Goal: Contribute content

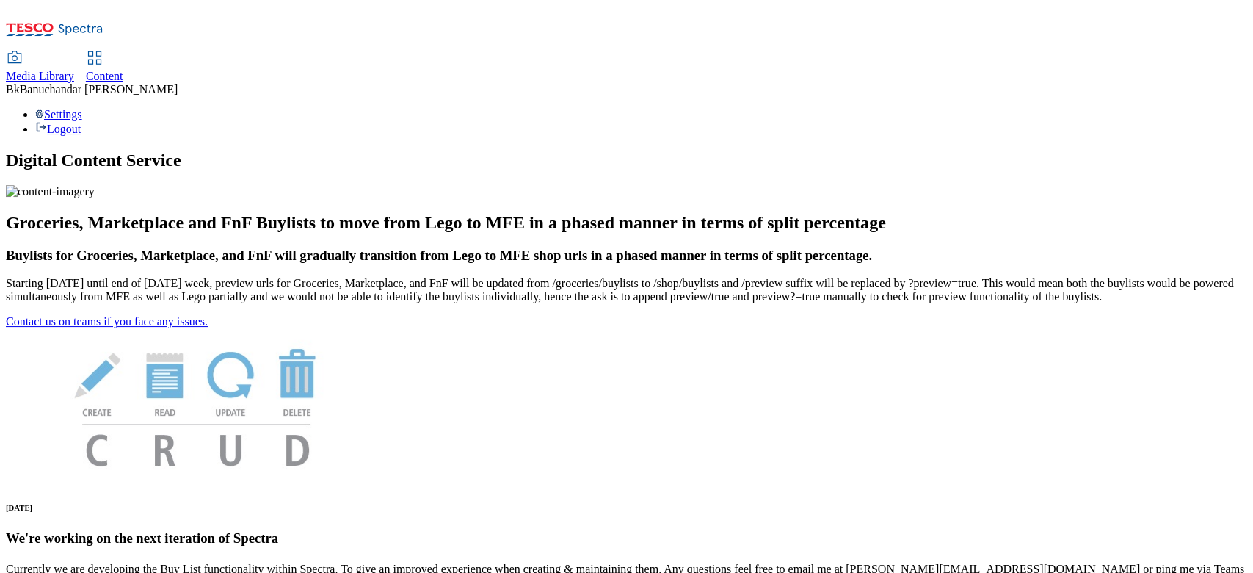
click at [23, 49] on icon at bounding box center [15, 58] width 18 height 18
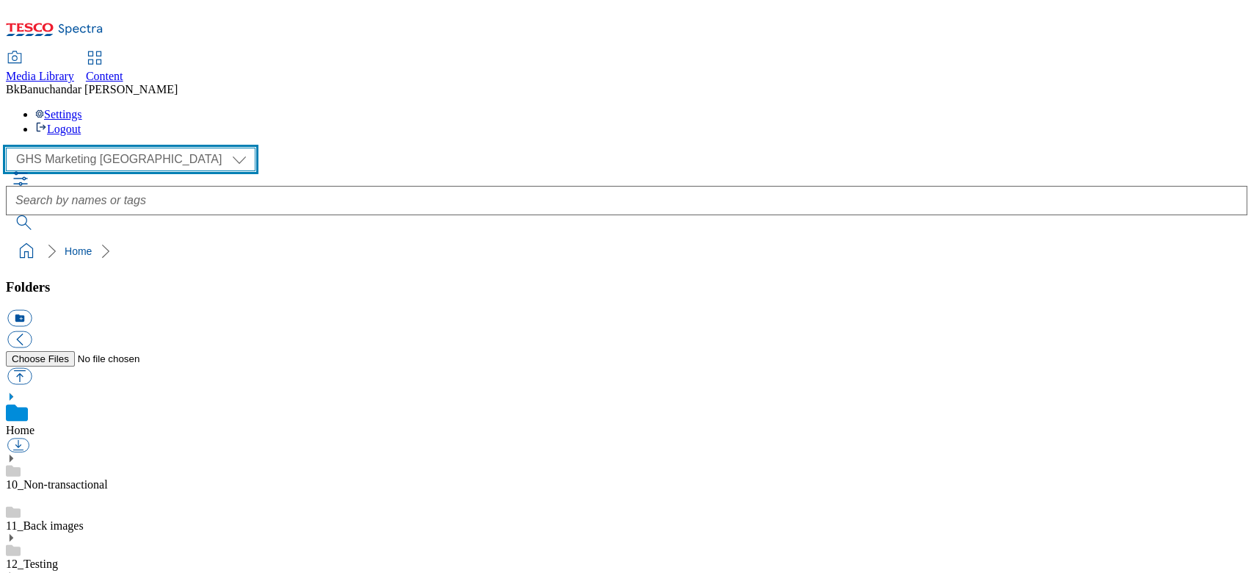
click at [98, 148] on select "GHS Marketing UK iGHS Marketing CE MCA CZ MCA HU MCA SK" at bounding box center [131, 159] width 250 height 23
select select "flare-ighs-ce-mktg"
click at [10, 148] on select "GHS Marketing UK iGHS Marketing CE MCA CZ MCA HU MCA SK" at bounding box center [131, 159] width 250 height 23
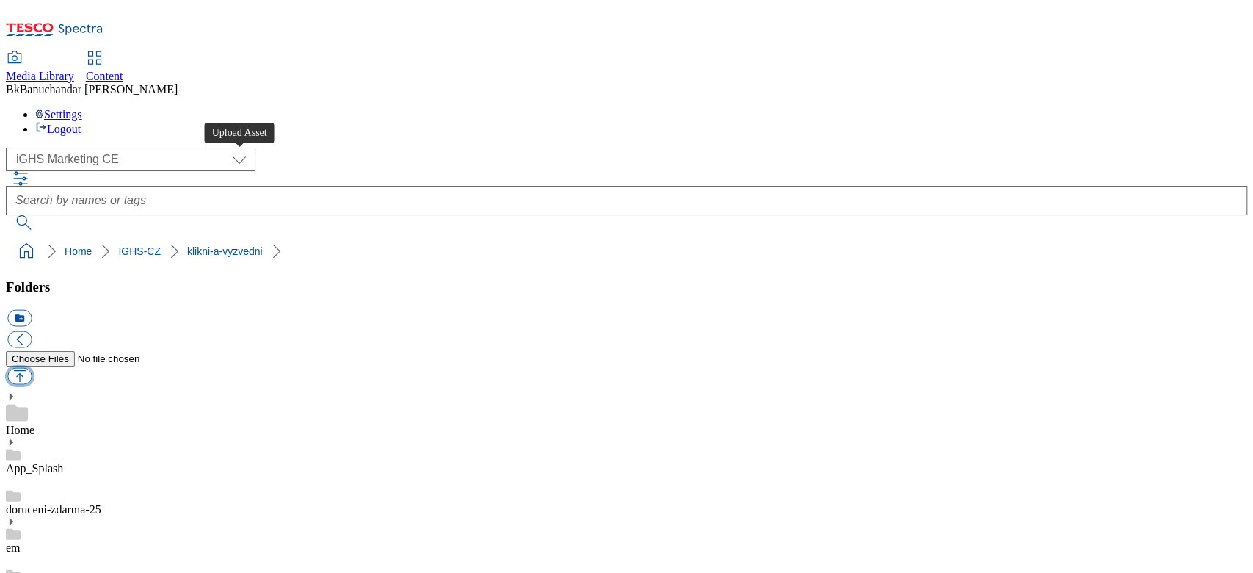
click at [32, 368] on button "button" at bounding box center [19, 376] width 24 height 17
type input "C:\fakepath\Map_images_v3.jpg"
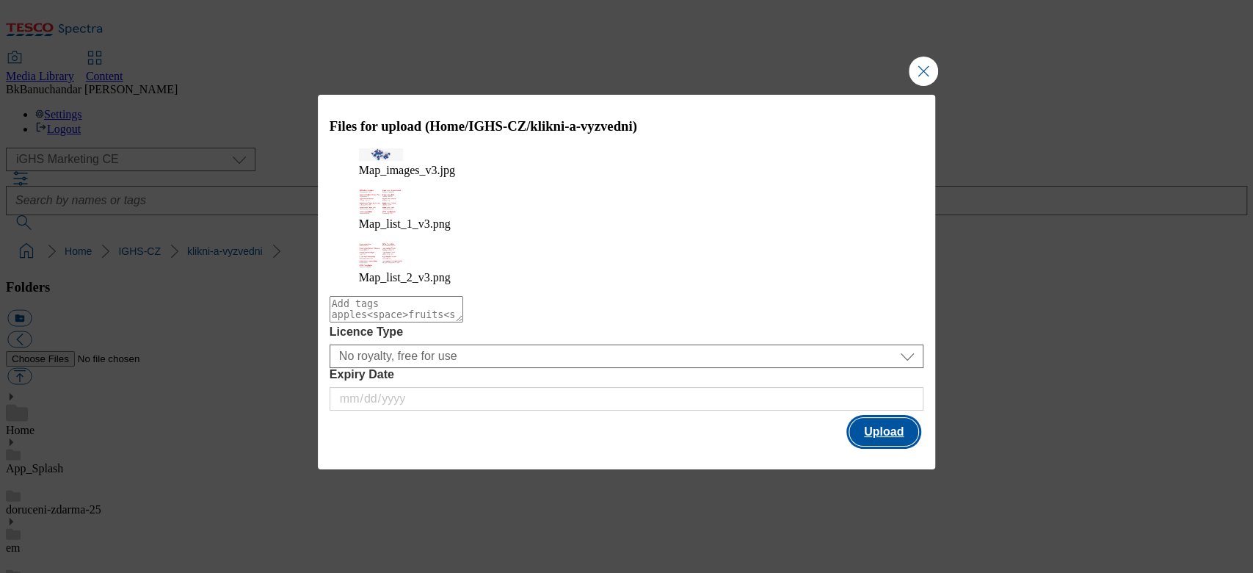
click at [890, 418] on button "Upload" at bounding box center [883, 432] width 69 height 28
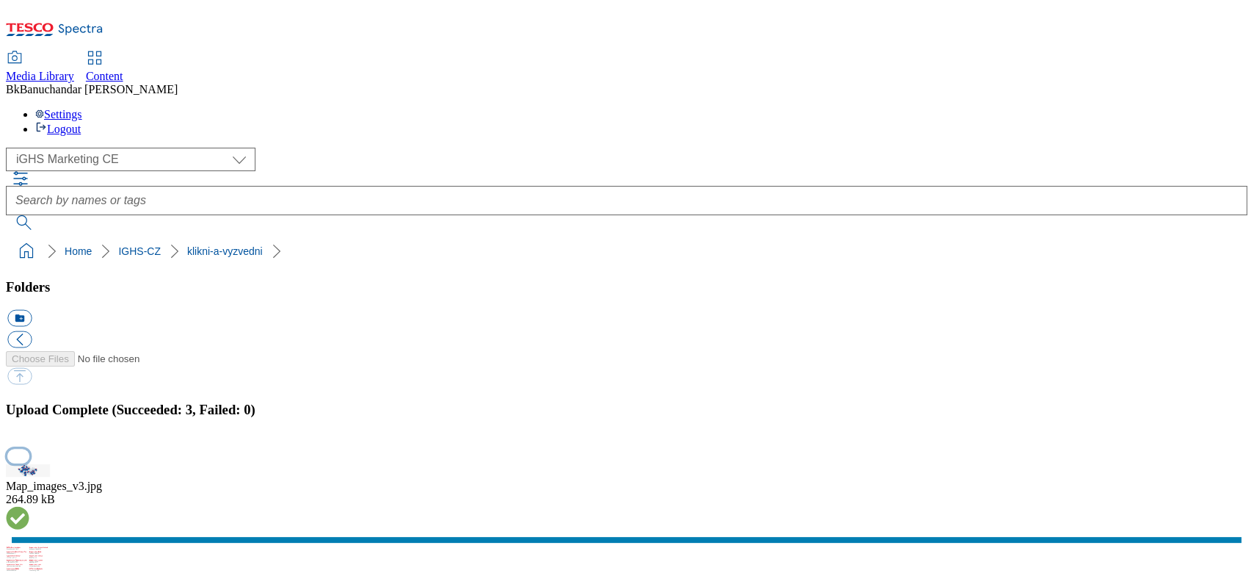
click at [29, 448] on button "button" at bounding box center [18, 455] width 22 height 14
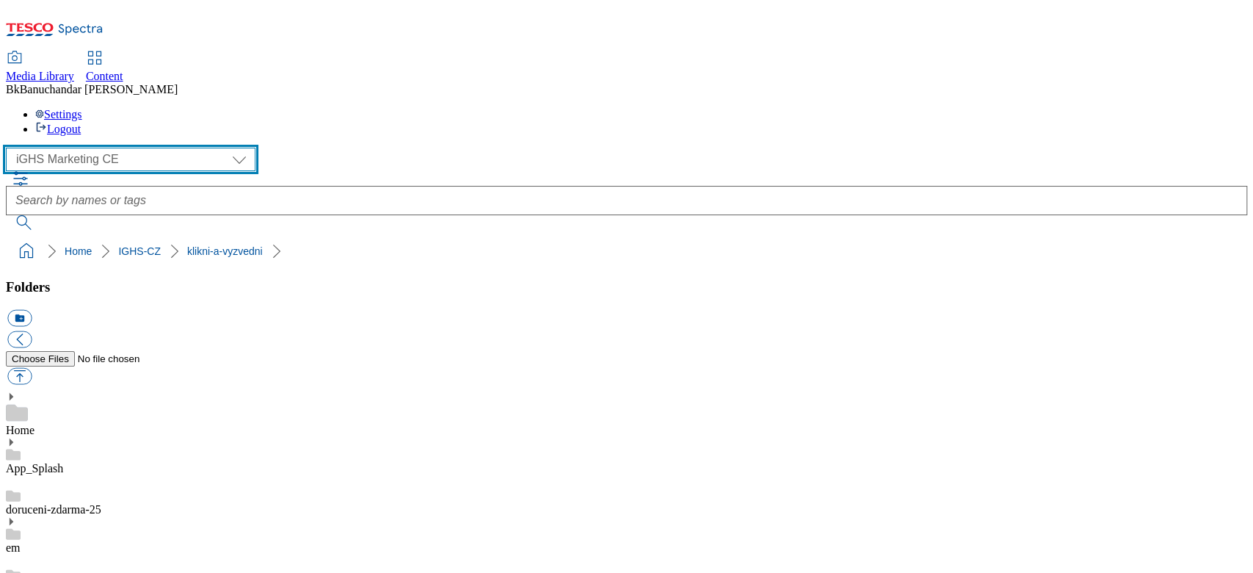
click at [75, 148] on select "GHS Marketing UK iGHS Marketing CE MCA CZ MCA HU MCA SK" at bounding box center [131, 159] width 250 height 23
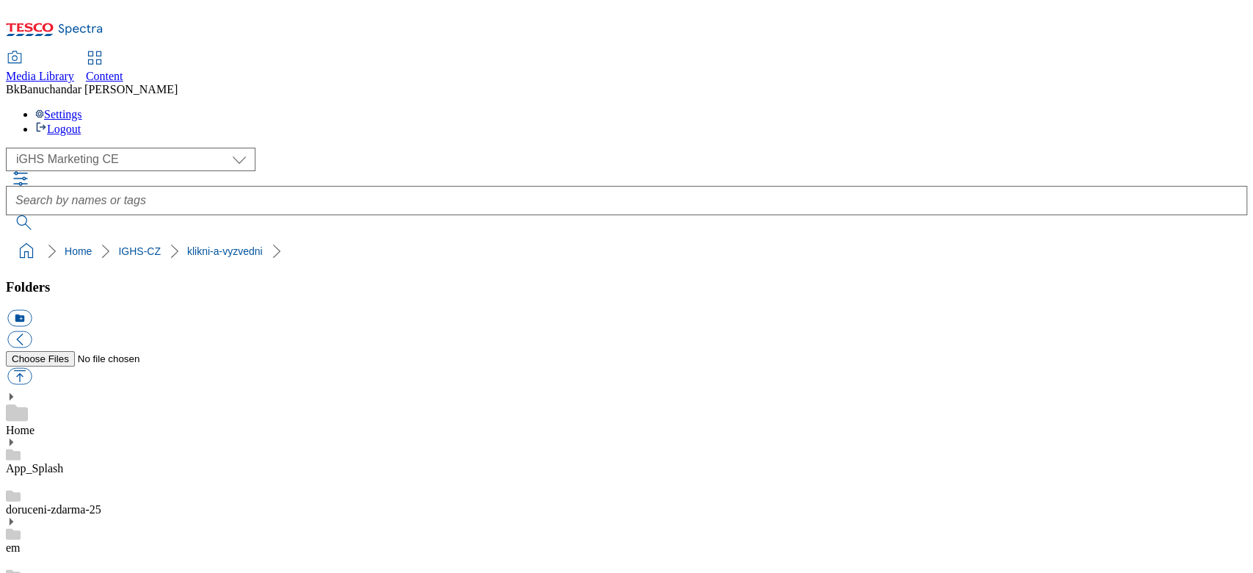
click at [301, 148] on div "( optional ) GHS Marketing UK iGHS Marketing CE MCA CZ MCA HU MCA SK iGHS Marke…" at bounding box center [626, 159] width 1241 height 23
